Goal: Contribute content

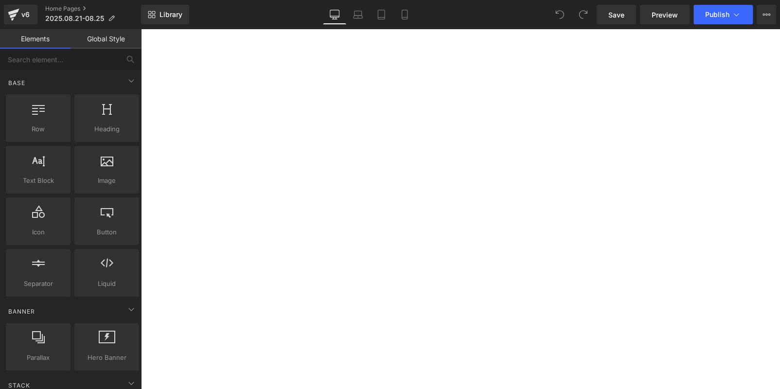
scroll to position [923, 0]
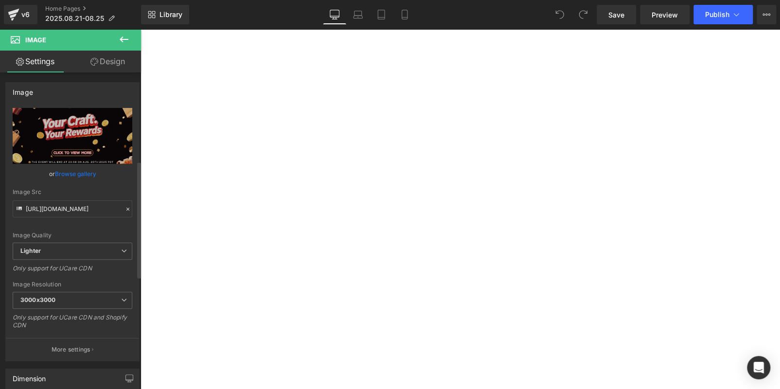
scroll to position [0, 0]
click at [68, 144] on link "Replace Image" at bounding box center [73, 136] width 120 height 56
type input "C:\fakepath\T-40 banner.jpg"
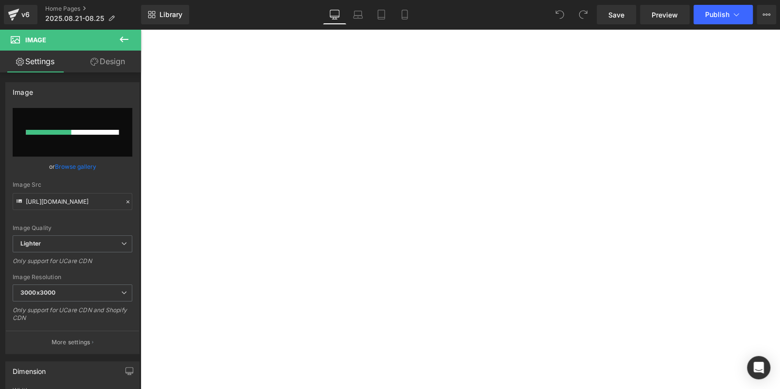
scroll to position [680, 0]
type input "[URL][DOMAIN_NAME]"
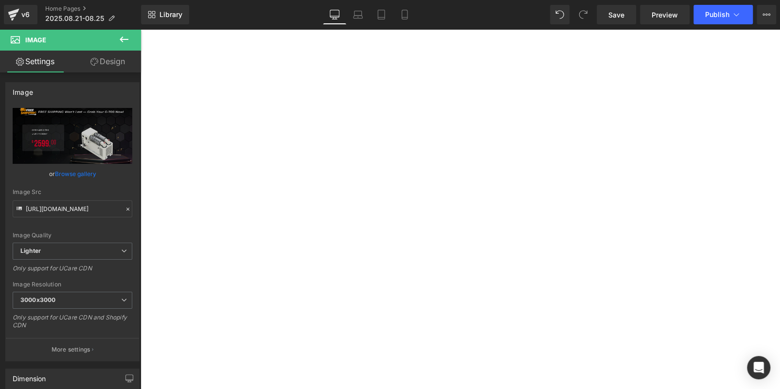
scroll to position [587, 0]
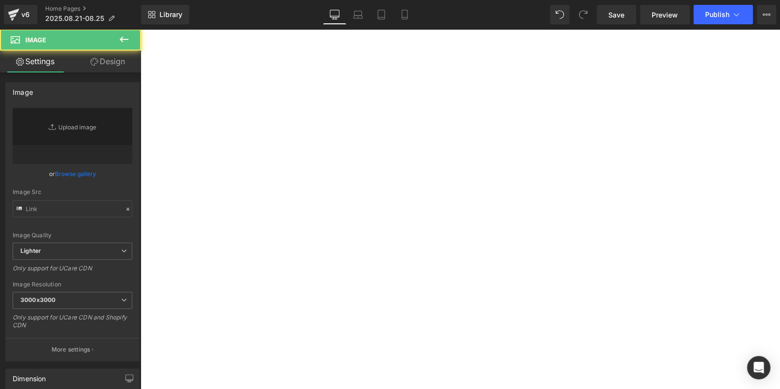
drag, startPoint x: 385, startPoint y: 145, endPoint x: 217, endPoint y: 141, distance: 168.3
type input "[URL][DOMAIN_NAME]"
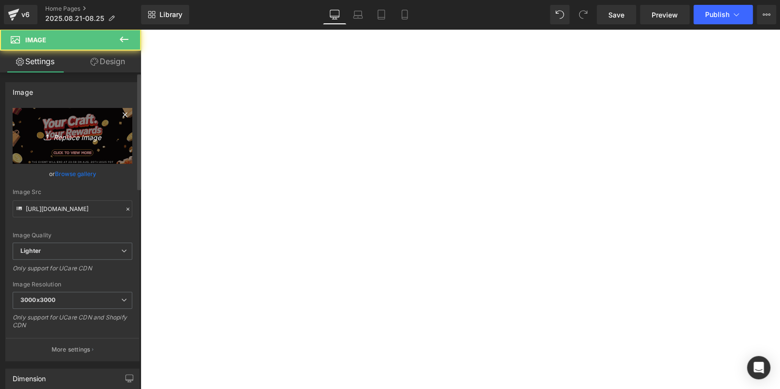
click at [78, 130] on icon "Replace Image" at bounding box center [73, 136] width 78 height 12
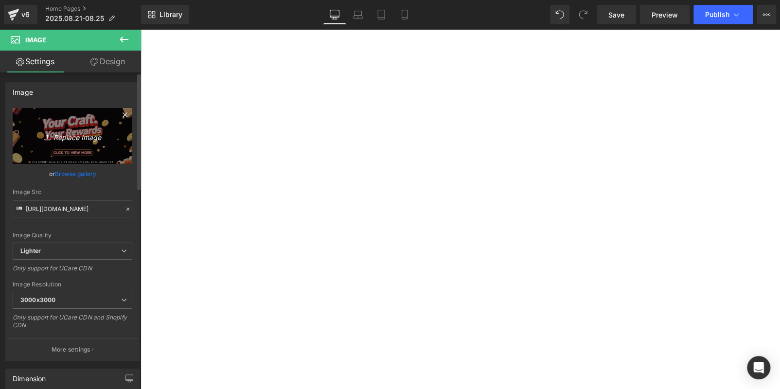
type input "C:\fakepath\Artboard 1 副本 2.jpg"
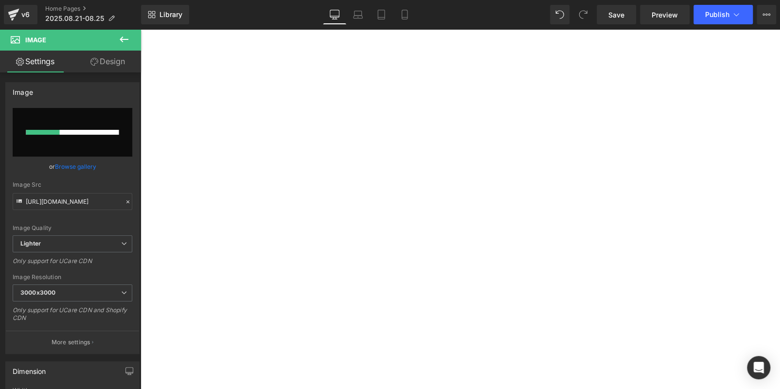
scroll to position [340, 0]
type input "[URL][DOMAIN_NAME]"
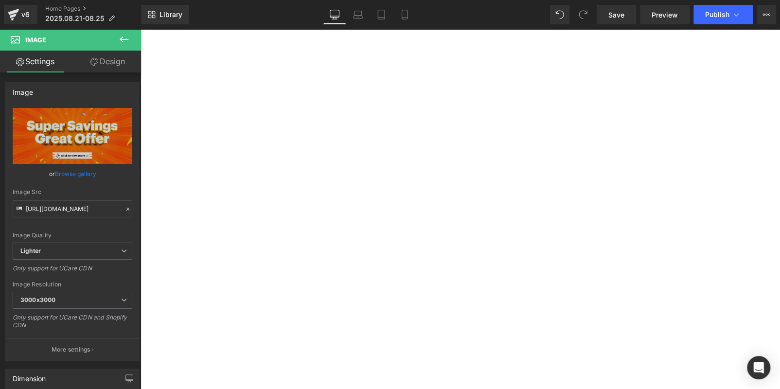
scroll to position [388, 0]
click at [718, 3] on div "Library Desktop Desktop Laptop Tablet Mobile Save Preview Publish Scheduled Vie…" at bounding box center [460, 14] width 639 height 29
click at [722, 20] on button "Publish" at bounding box center [722, 14] width 59 height 19
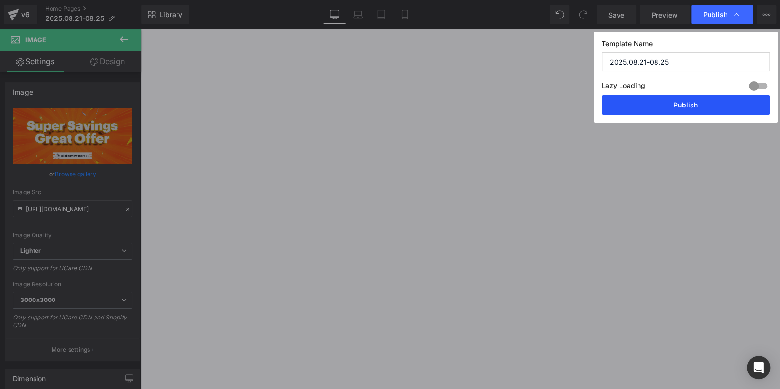
click at [701, 103] on button "Publish" at bounding box center [685, 104] width 168 height 19
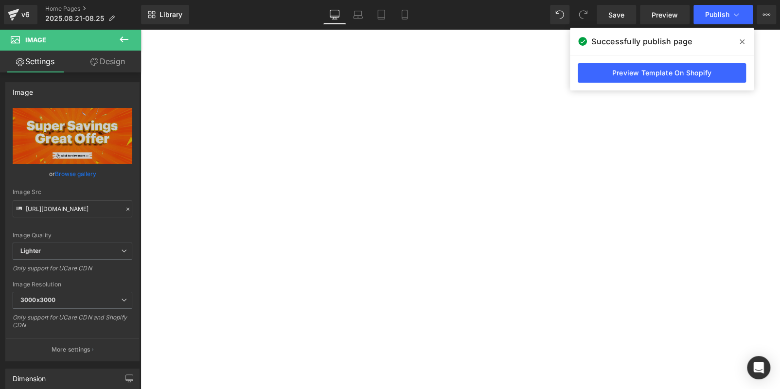
scroll to position [486, 0]
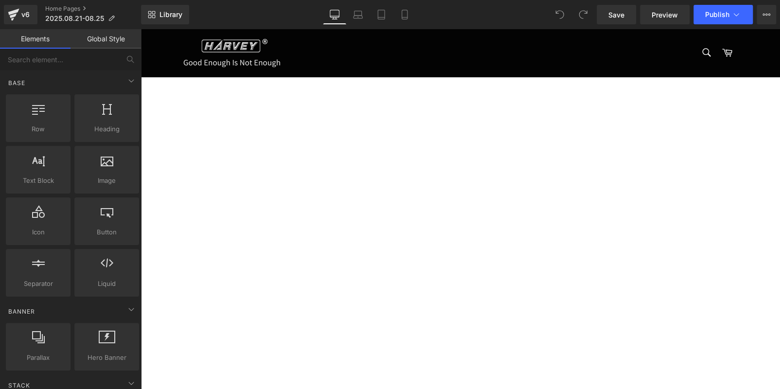
click at [141, 29] on span "Image" at bounding box center [141, 29] width 0 height 0
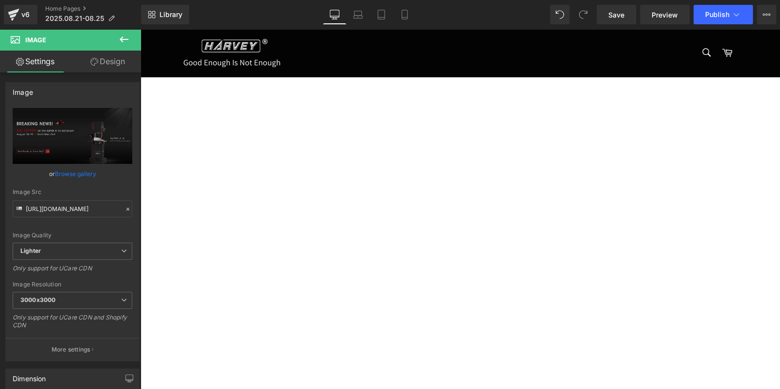
click at [141, 29] on span "Carousel" at bounding box center [141, 29] width 0 height 0
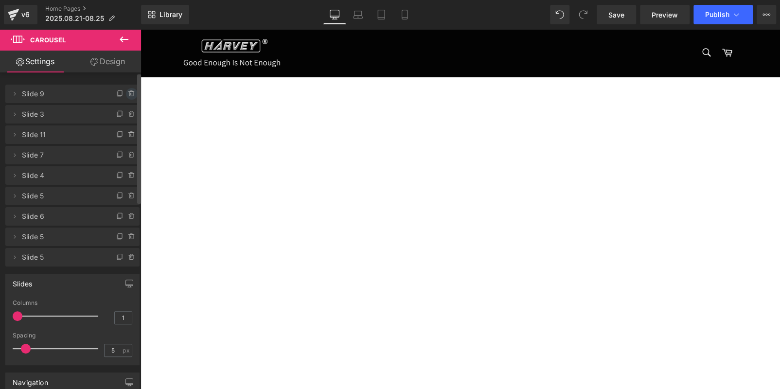
click at [128, 93] on icon at bounding box center [132, 94] width 8 height 8
click at [108, 95] on button "Delete" at bounding box center [121, 94] width 31 height 13
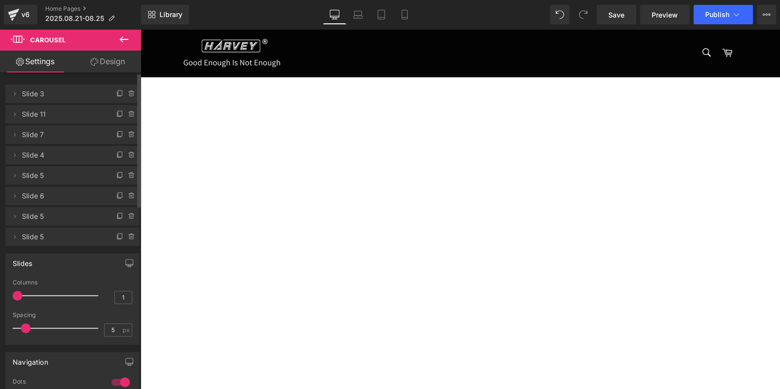
click at [141, 220] on button "›" at bounding box center [125, 223] width 29 height 29
click at [711, 14] on span "Publish" at bounding box center [717, 15] width 24 height 8
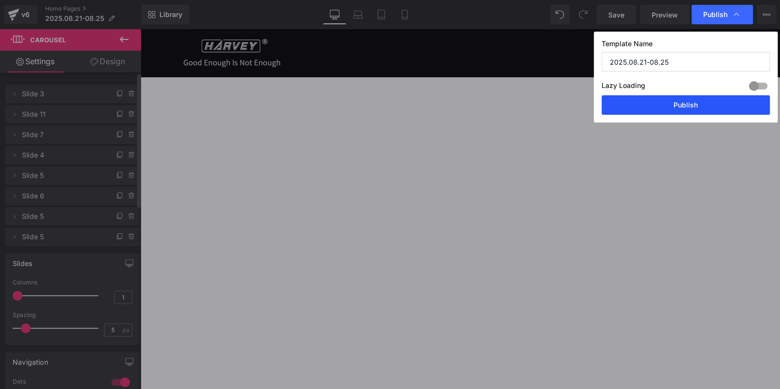
click at [655, 108] on button "Publish" at bounding box center [685, 104] width 168 height 19
